Goal: Task Accomplishment & Management: Manage account settings

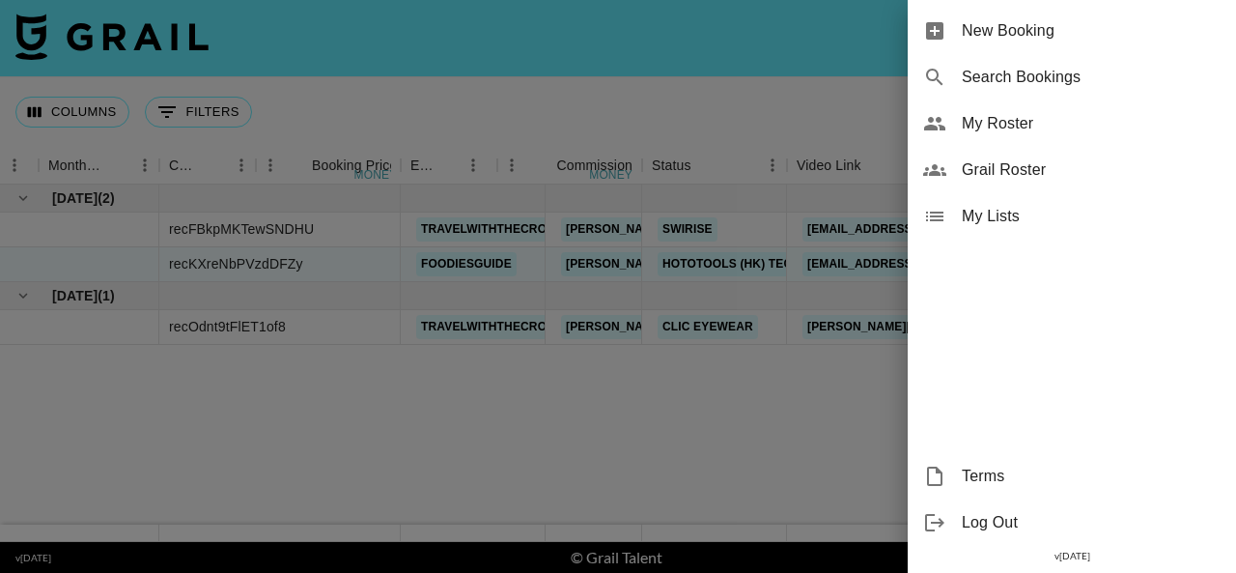
scroll to position [0, 1183]
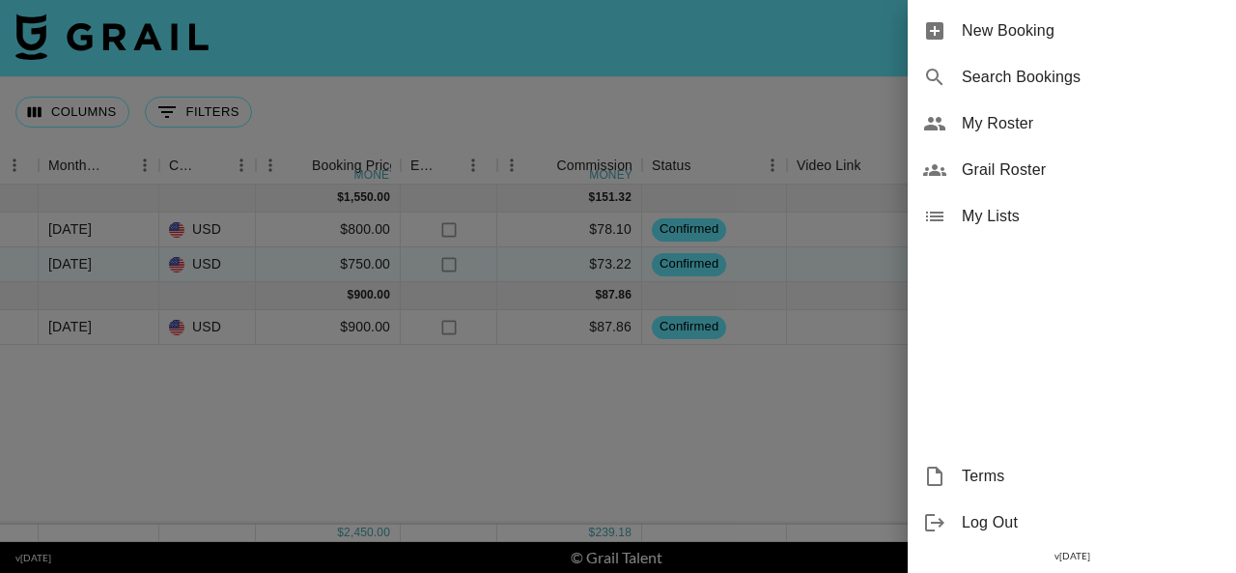
click at [1020, 116] on span "My Roster" at bounding box center [1091, 123] width 259 height 23
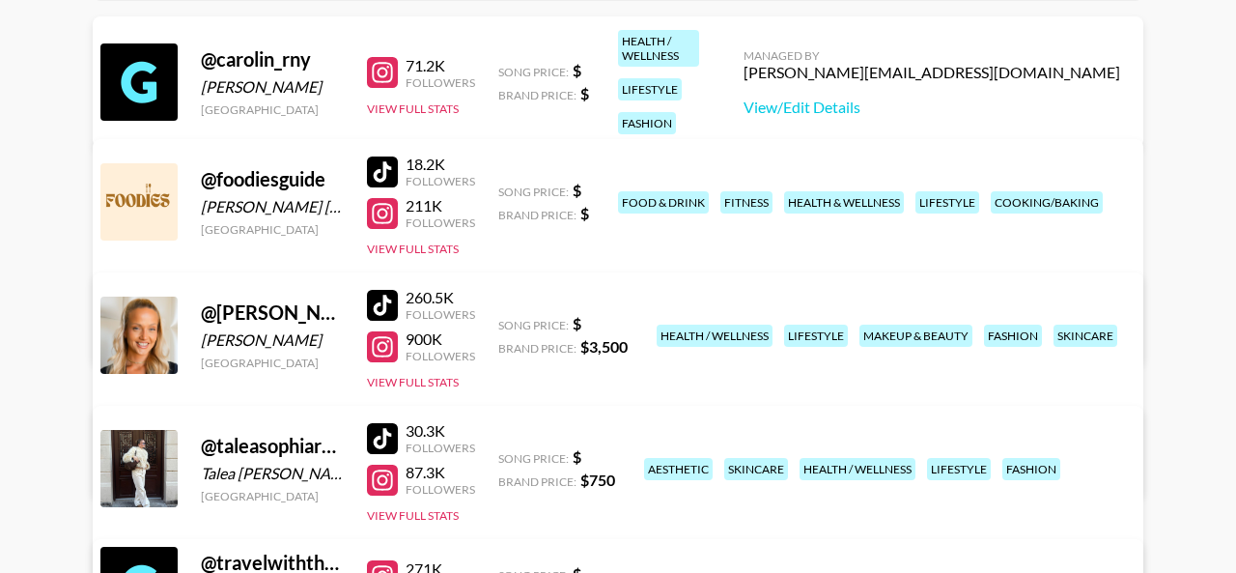
scroll to position [273, 0]
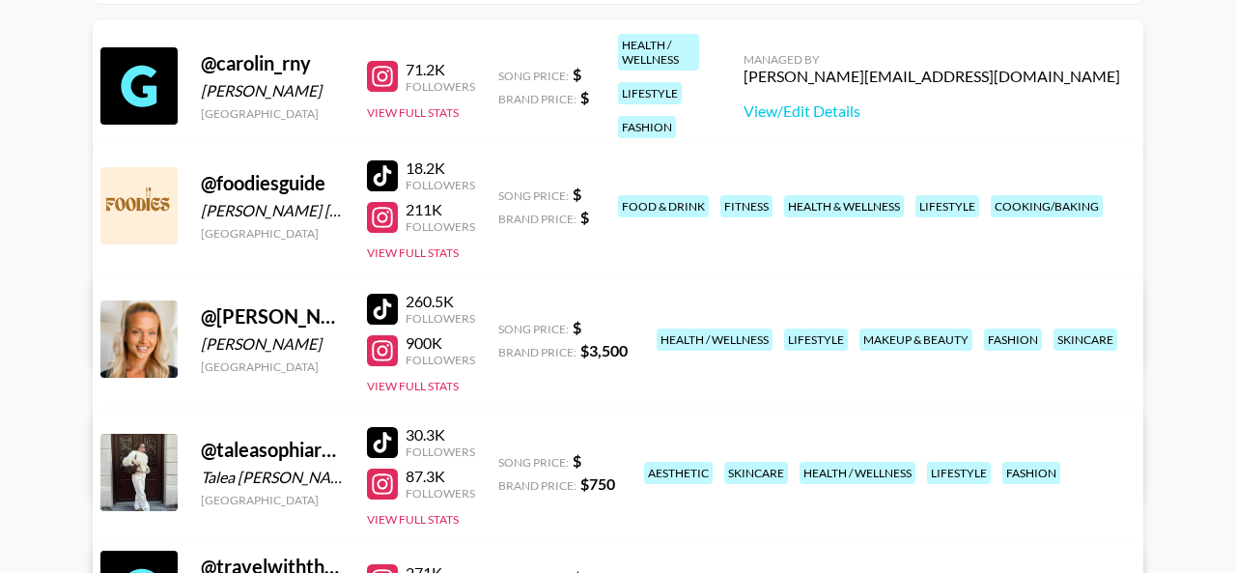
click at [504, 325] on link "View/Edit Details" at bounding box center [315, 334] width 377 height 19
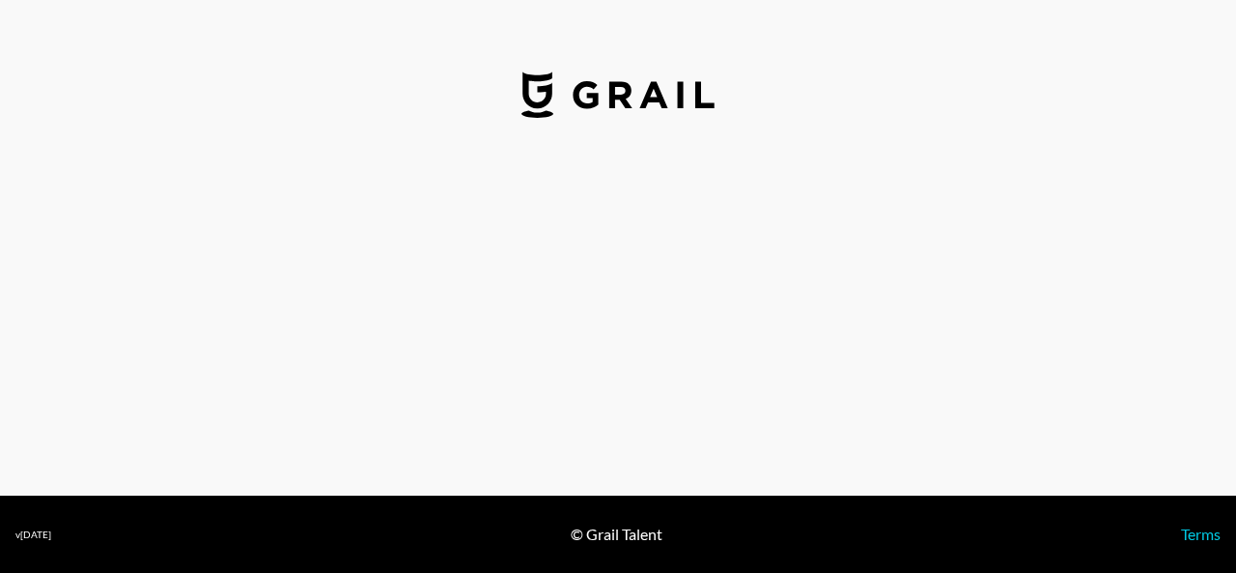
select select "USD"
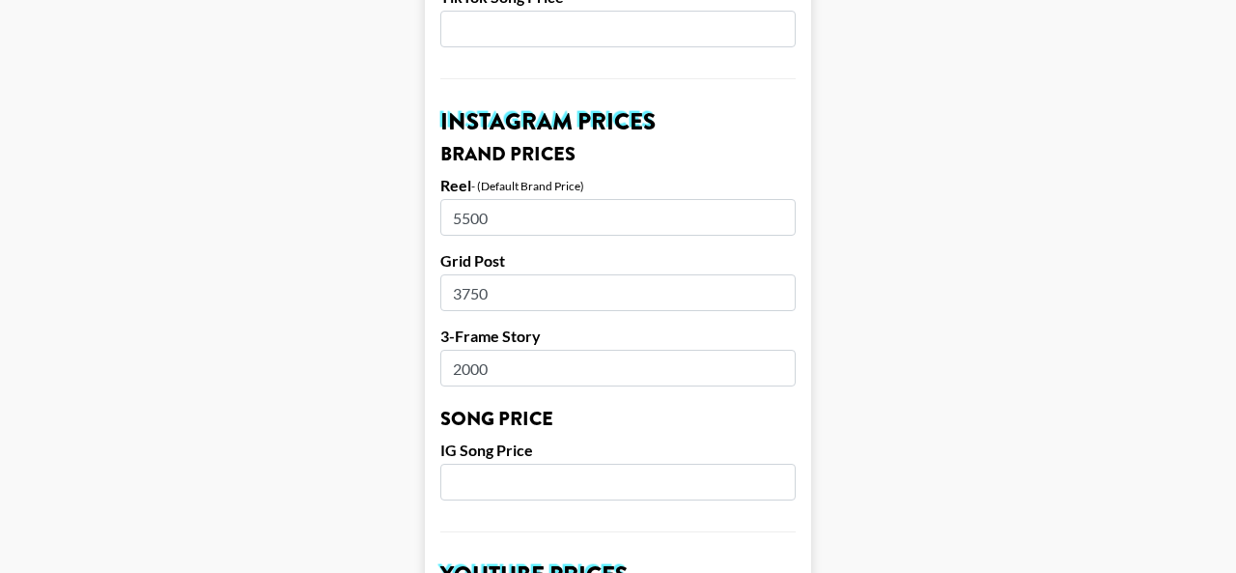
scroll to position [885, 0]
